Goal: Task Accomplishment & Management: Use online tool/utility

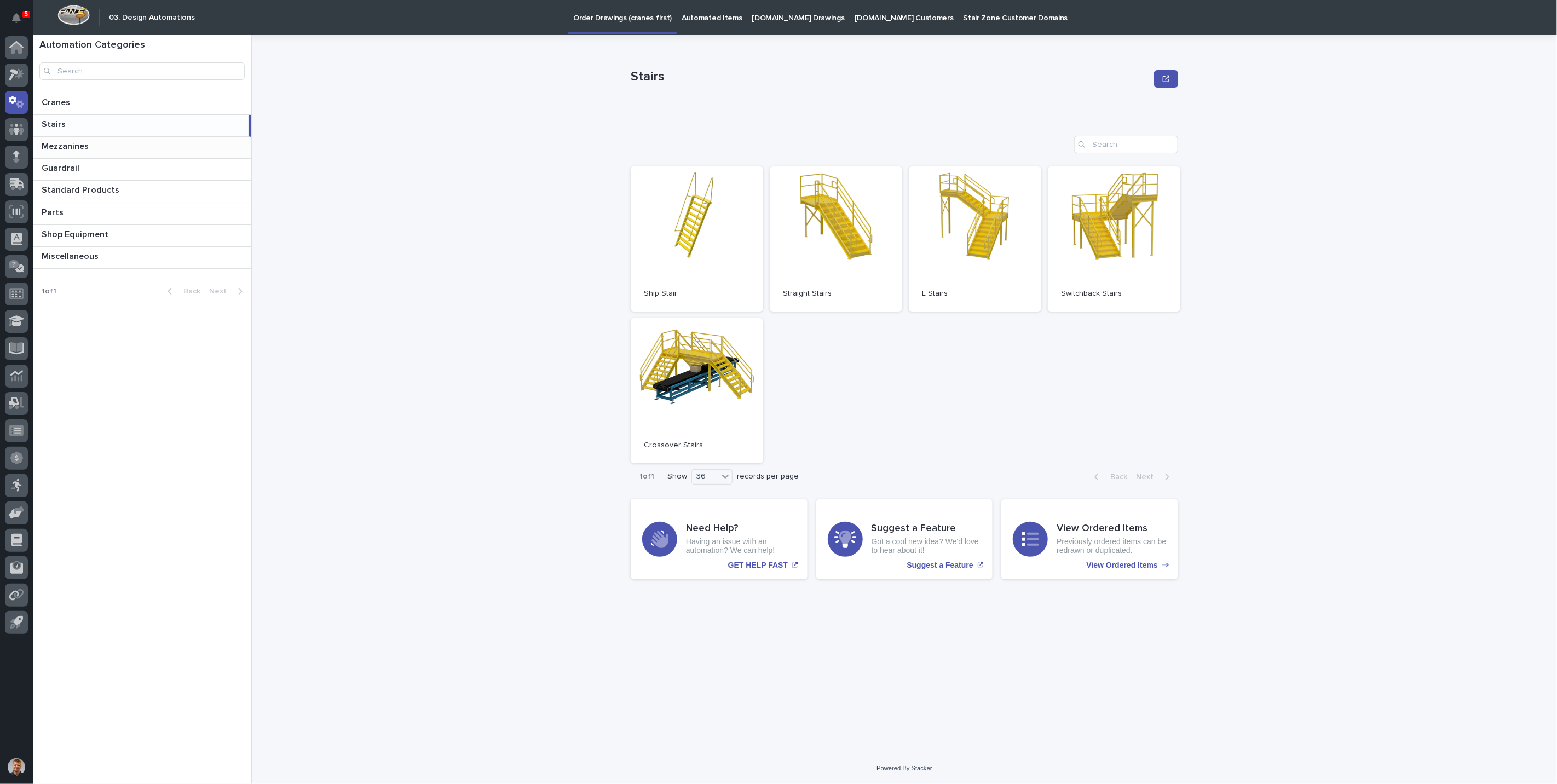
click at [100, 146] on p at bounding box center [144, 146] width 206 height 10
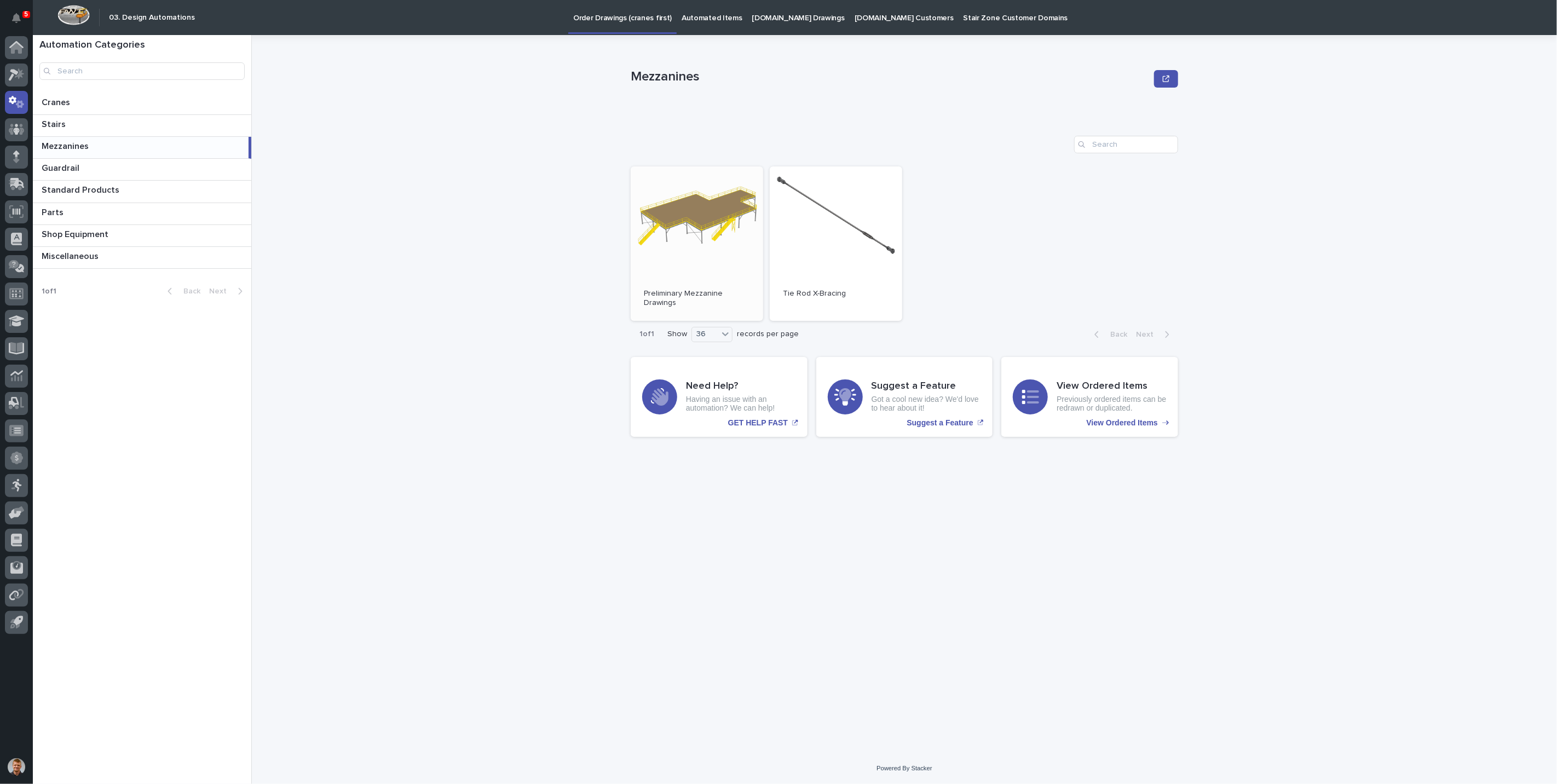
click at [737, 215] on link "Open" at bounding box center [697, 243] width 133 height 154
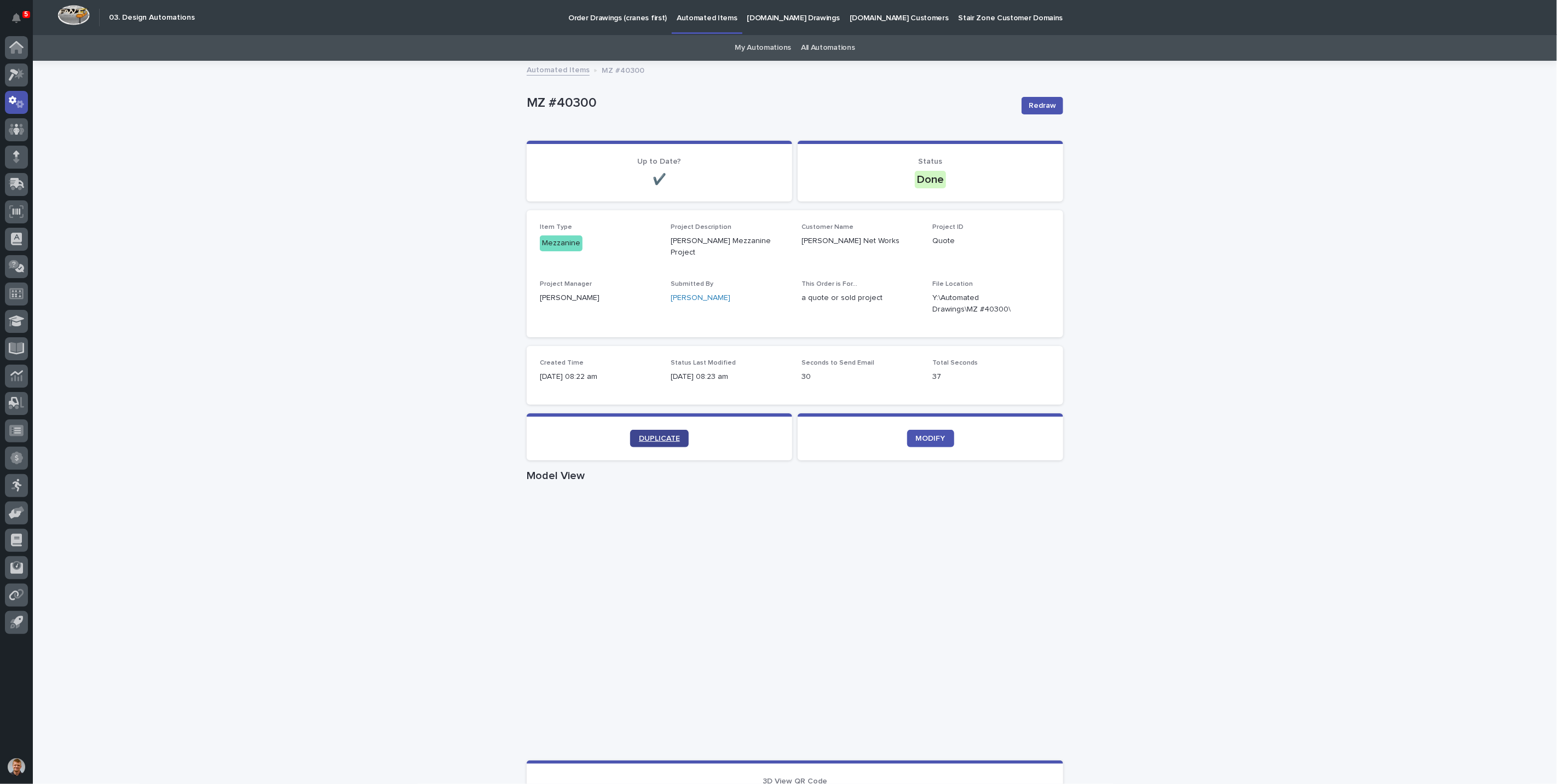
click at [659, 434] on span "DUPLICATE" at bounding box center [659, 438] width 41 height 8
click at [669, 434] on span "DUPLICATE" at bounding box center [659, 438] width 41 height 8
